Goal: Transaction & Acquisition: Book appointment/travel/reservation

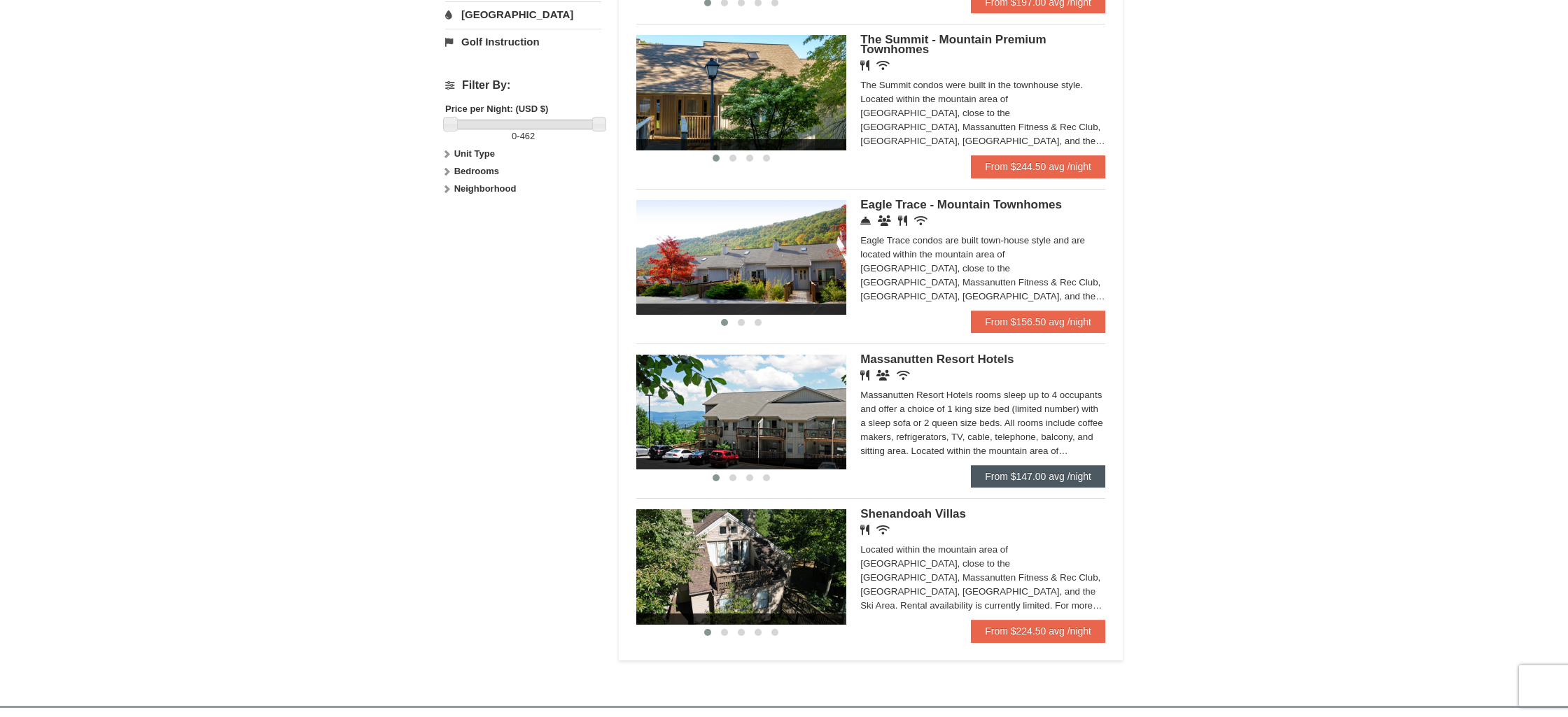
scroll to position [607, 0]
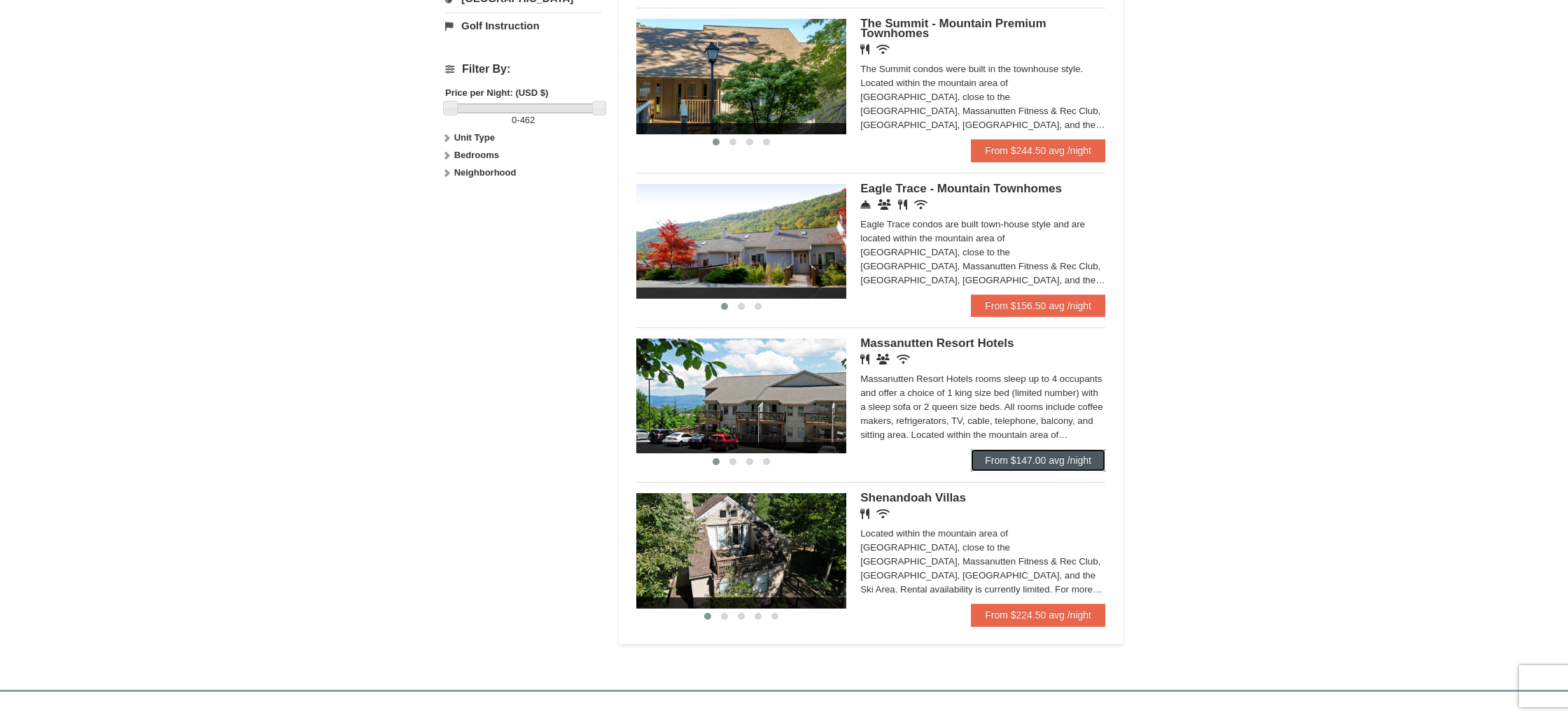
click at [1016, 471] on link "From $147.00 avg /night" at bounding box center [1039, 461] width 135 height 23
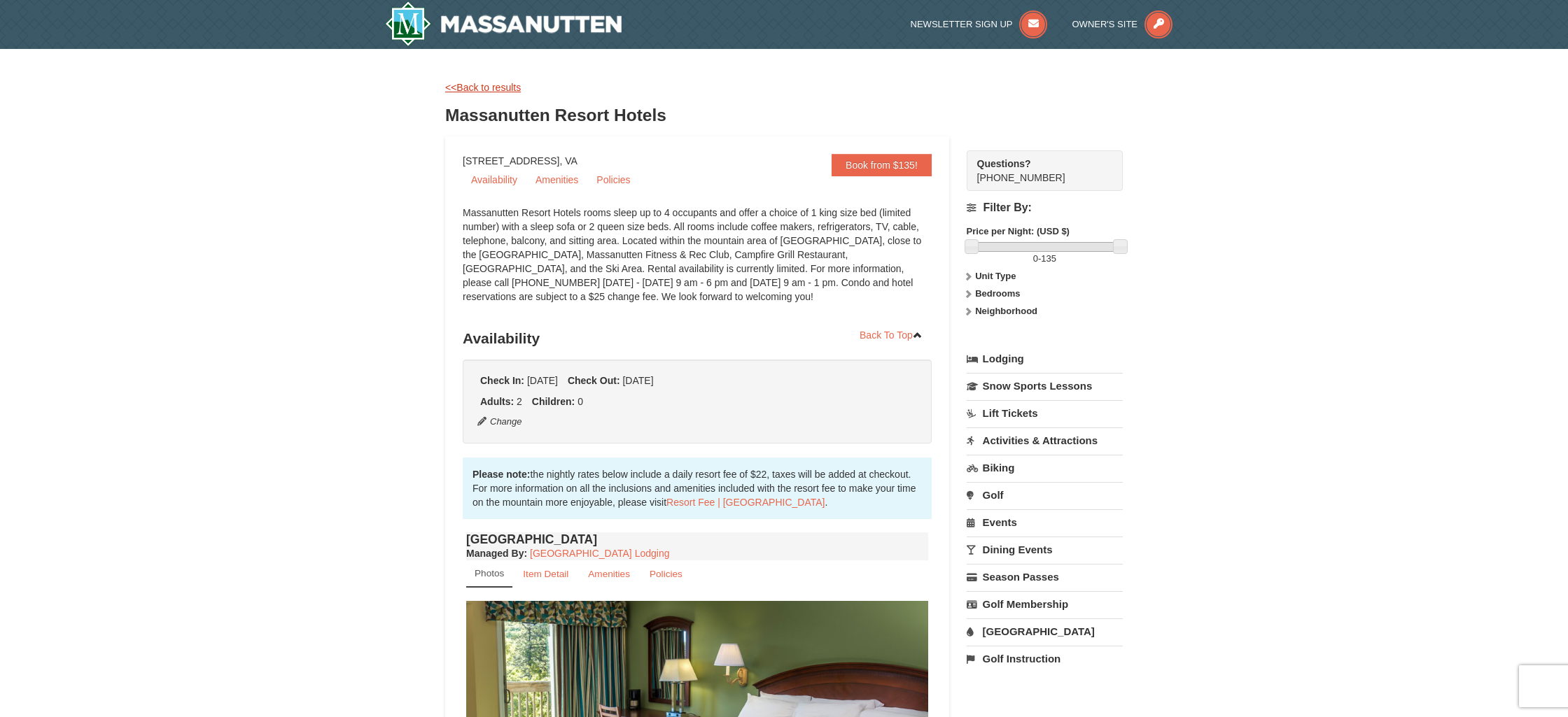
click at [488, 90] on link "<<Back to results" at bounding box center [483, 87] width 76 height 11
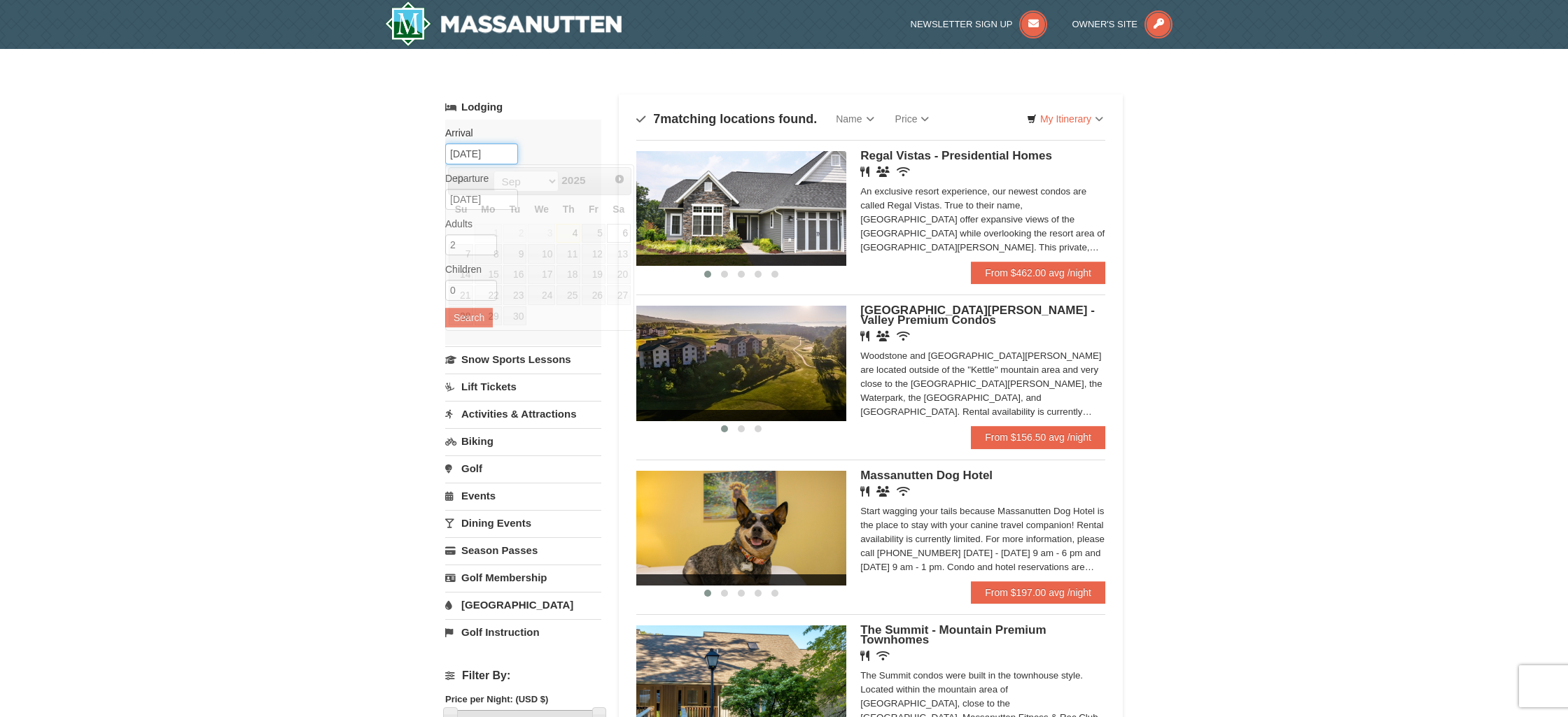
click at [500, 155] on input "[DATE]" at bounding box center [481, 154] width 73 height 21
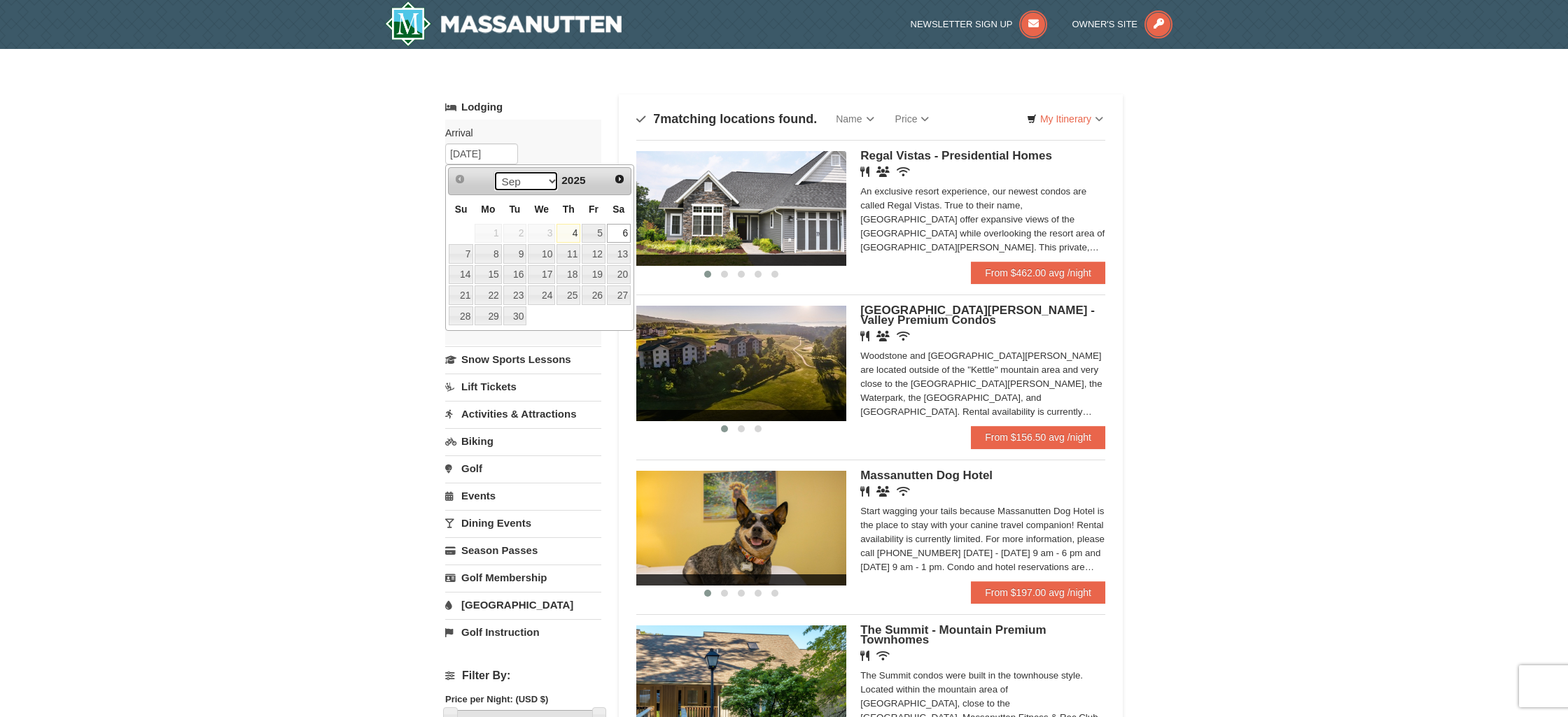
click at [546, 180] on select "Sep Oct Nov Dec" at bounding box center [526, 181] width 65 height 21
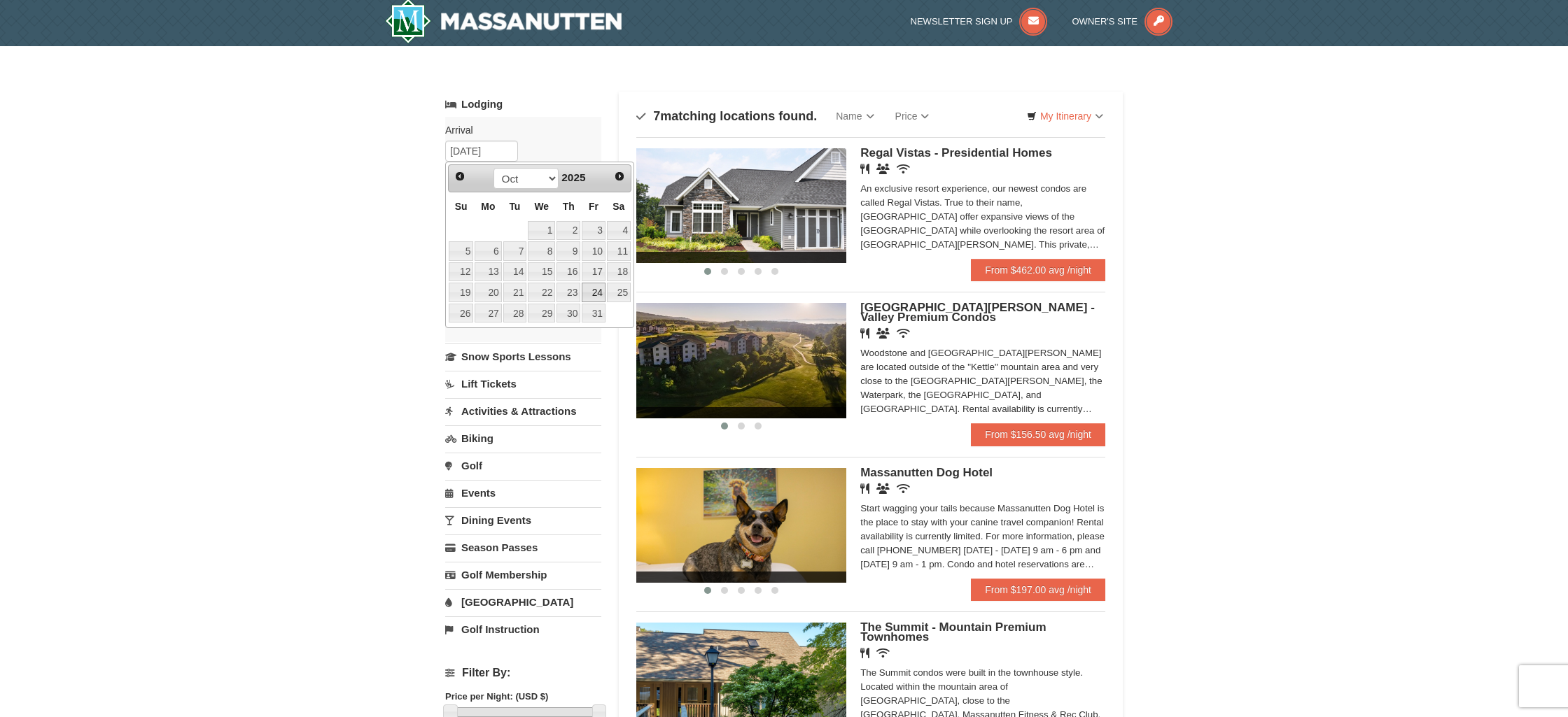
click at [594, 293] on link "24" at bounding box center [593, 292] width 24 height 20
type input "10/24/2025"
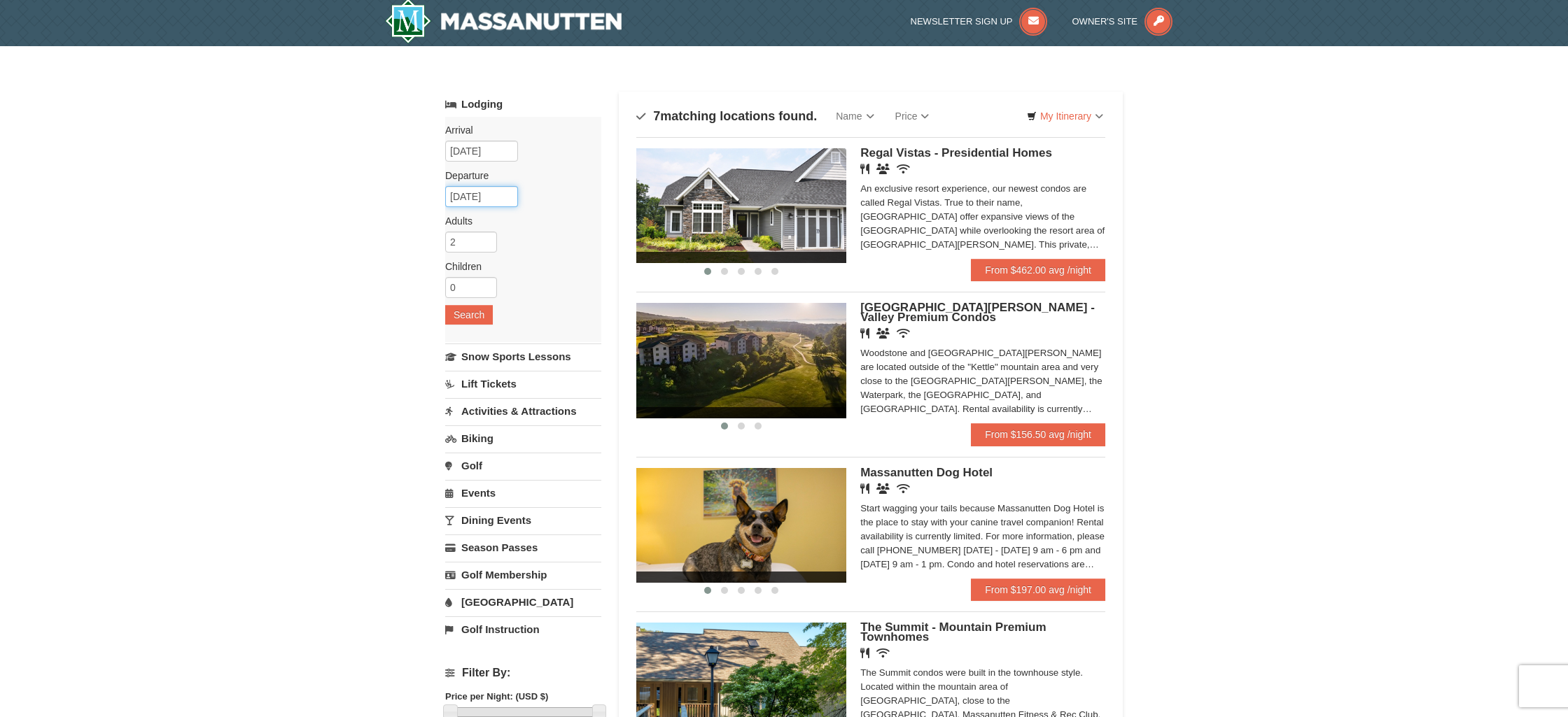
click at [489, 205] on input "10/25/2025" at bounding box center [481, 196] width 73 height 21
click at [465, 355] on link "26" at bounding box center [461, 358] width 25 height 20
type input "10/26/2025"
click at [474, 317] on button "Search" at bounding box center [469, 315] width 47 height 20
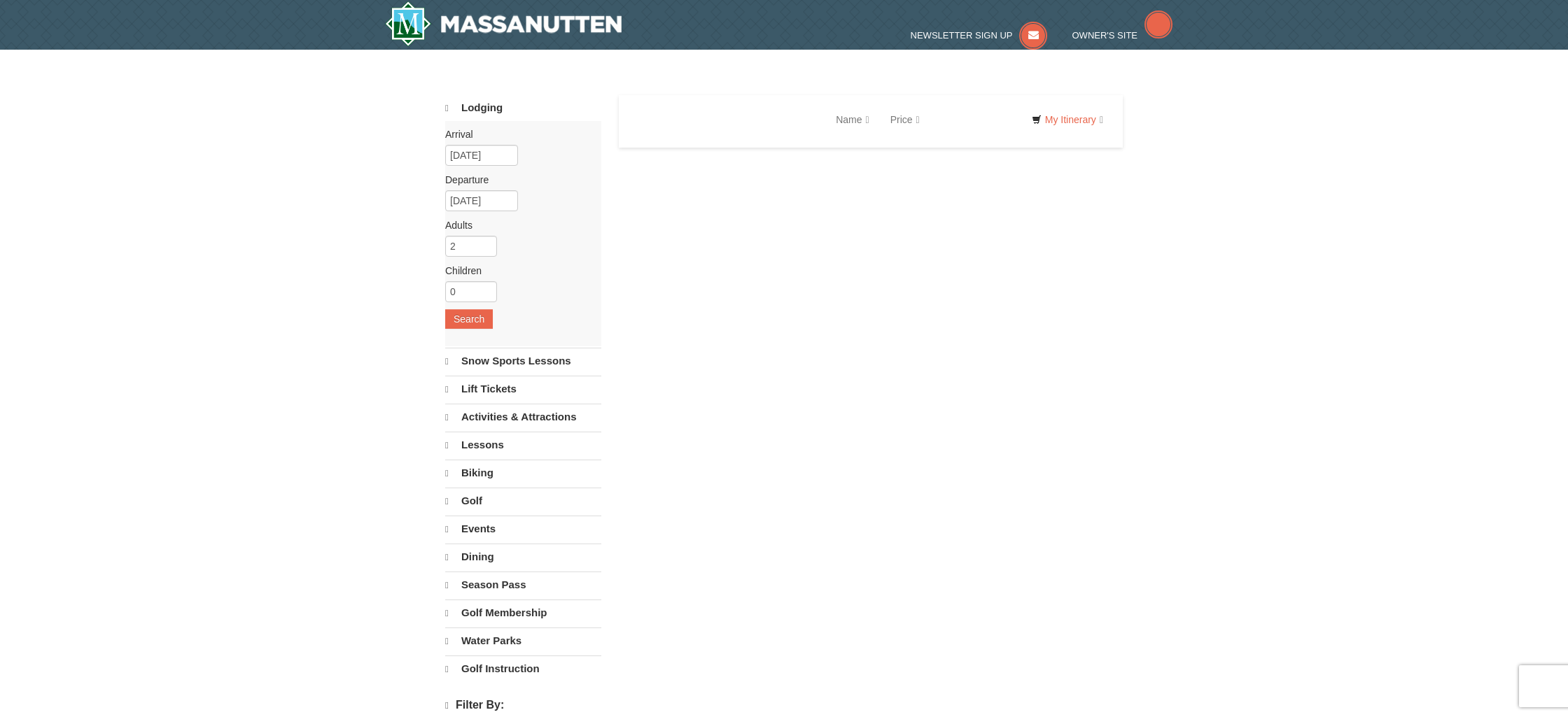
select select "9"
